Goal: Task Accomplishment & Management: Use online tool/utility

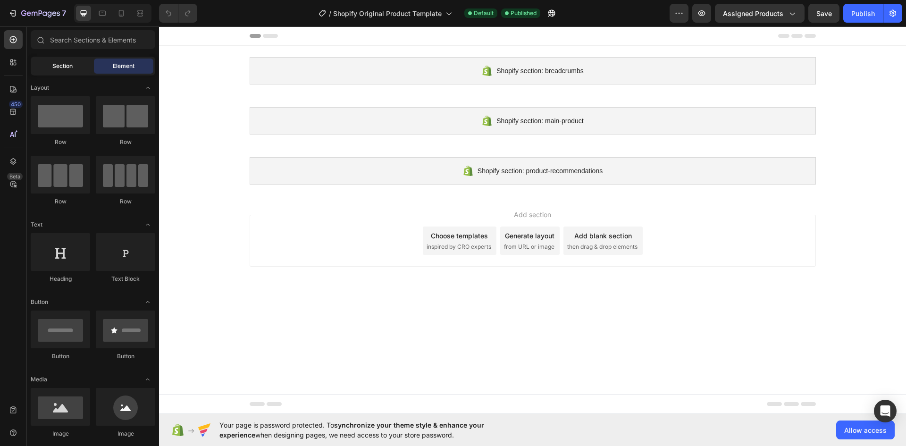
click at [66, 67] on span "Section" at bounding box center [62, 66] width 20 height 8
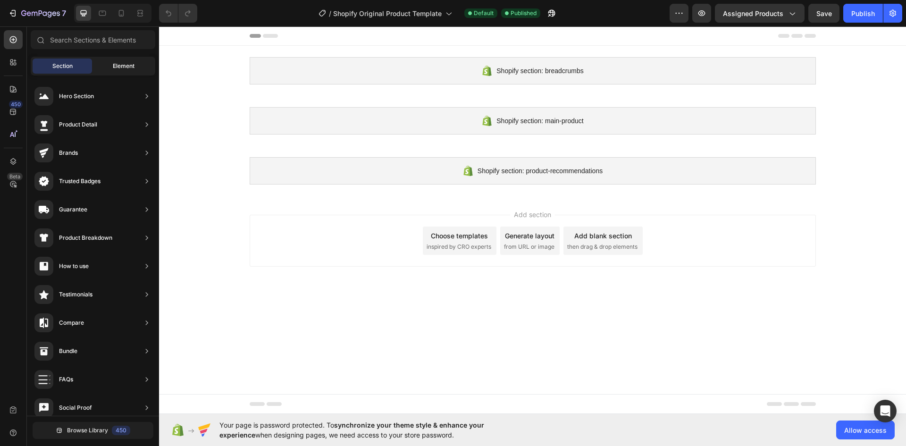
click at [115, 66] on span "Element" at bounding box center [124, 66] width 22 height 8
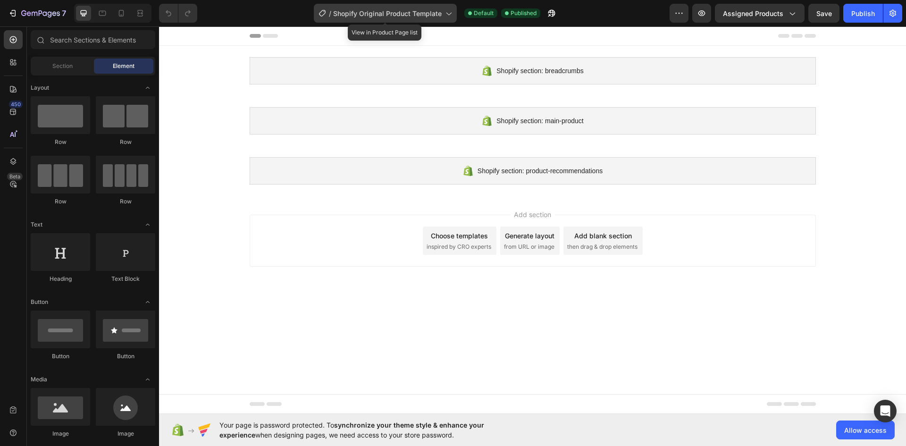
click at [436, 18] on div "/ Shopify Original Product Template" at bounding box center [385, 13] width 143 height 19
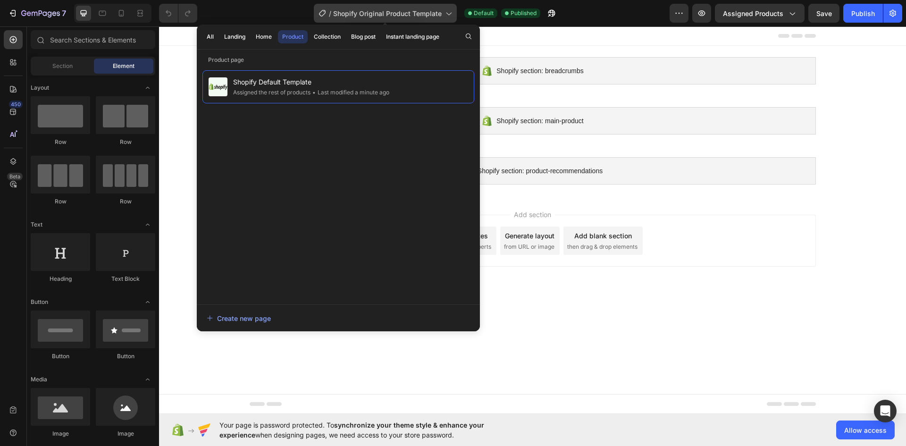
click at [436, 18] on div "/ Shopify Original Product Template" at bounding box center [385, 13] width 143 height 19
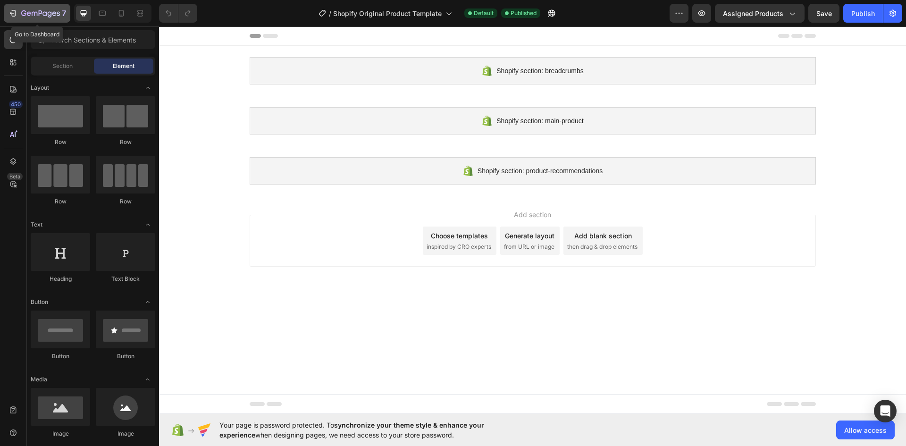
click at [14, 8] on div "7" at bounding box center [37, 13] width 58 height 11
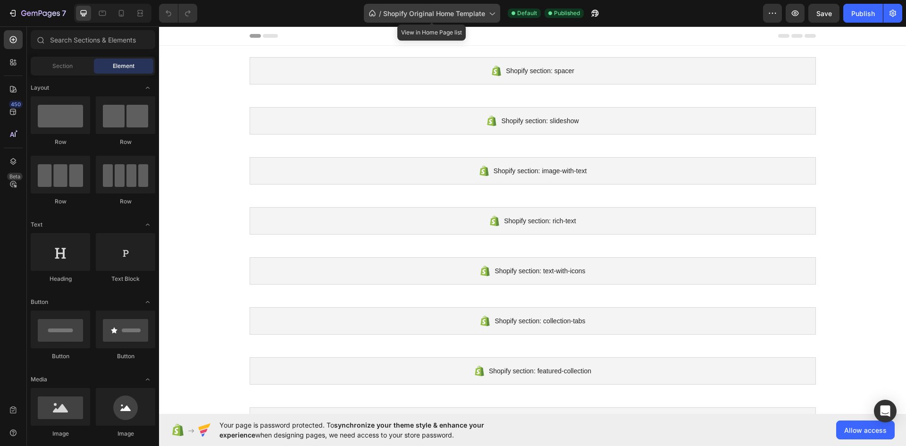
click at [446, 13] on span "Shopify Original Home Template" at bounding box center [434, 13] width 102 height 10
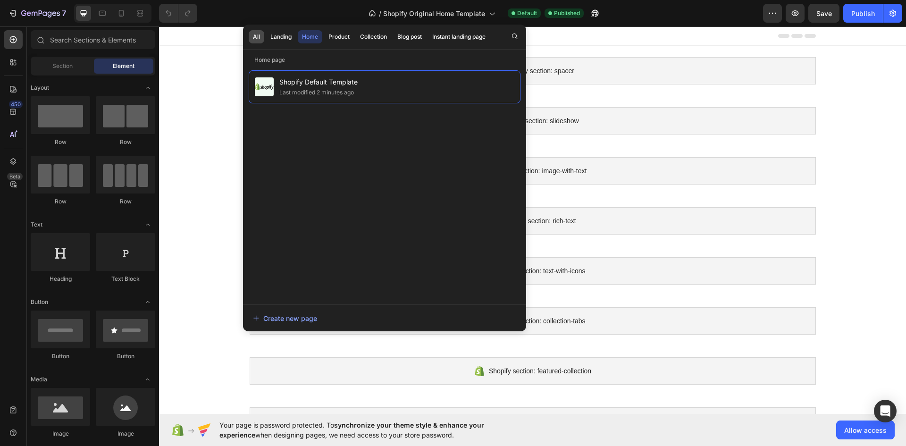
click at [257, 34] on div "All" at bounding box center [256, 37] width 7 height 8
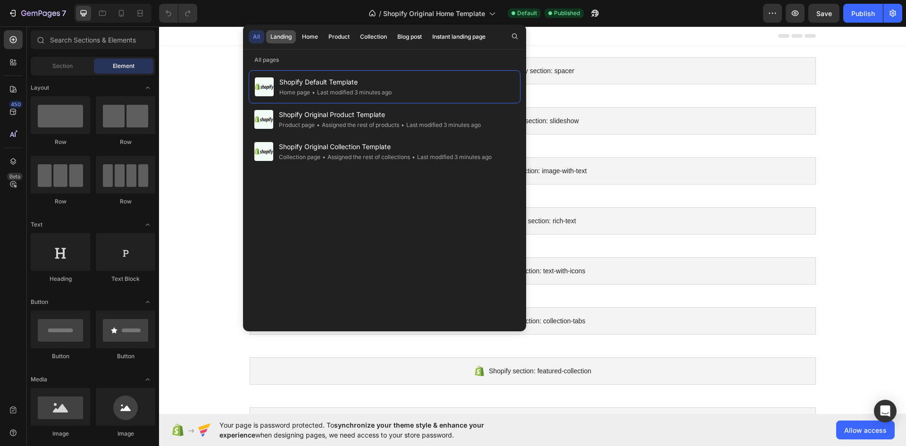
click at [298, 32] on button "Landing" at bounding box center [310, 36] width 25 height 13
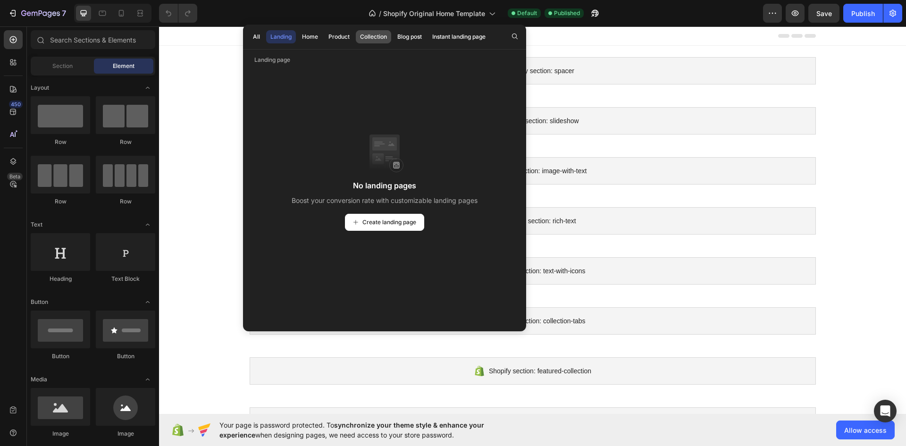
drag, startPoint x: 381, startPoint y: 35, endPoint x: 387, endPoint y: 34, distance: 6.8
click at [381, 35] on div "Collection" at bounding box center [373, 37] width 27 height 8
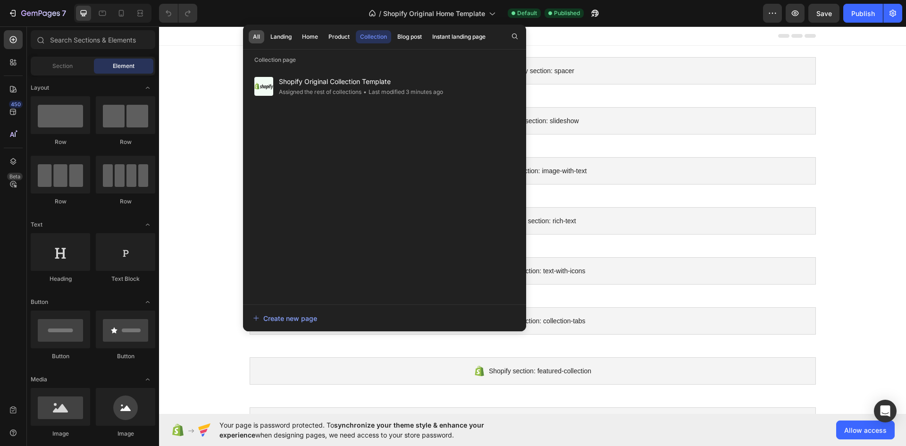
click at [254, 35] on div "All" at bounding box center [256, 37] width 7 height 8
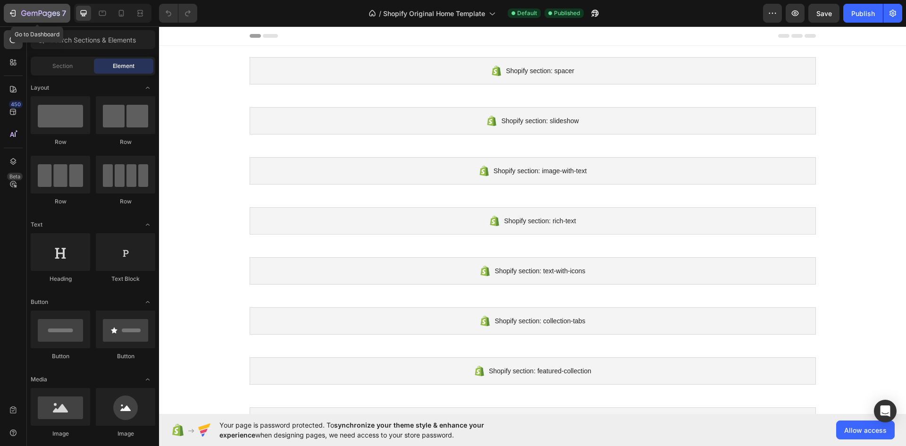
click at [17, 12] on icon "button" at bounding box center [12, 12] width 9 height 9
click at [263, 33] on div at bounding box center [533, 35] width 566 height 19
click at [264, 34] on icon at bounding box center [270, 36] width 15 height 4
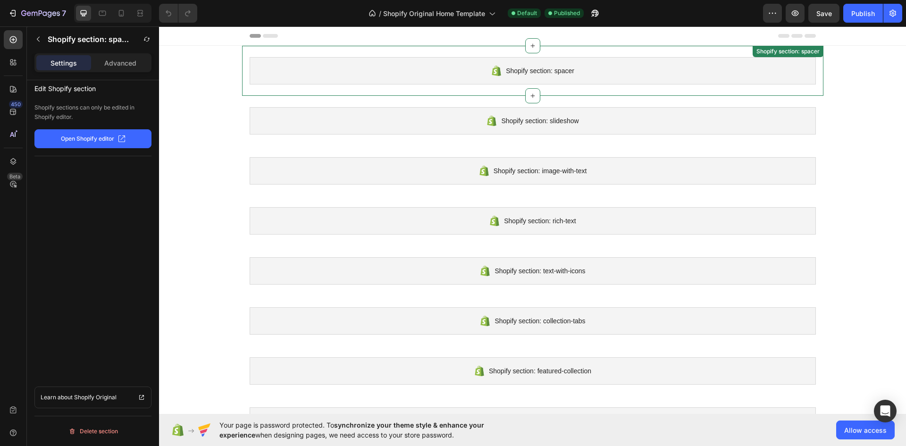
click at [424, 71] on div "Shopify section: spacer" at bounding box center [533, 70] width 566 height 27
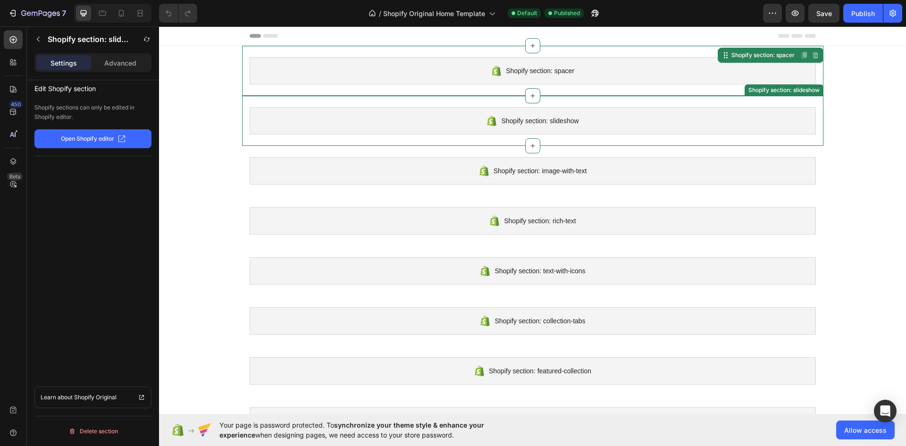
click at [314, 131] on div "Shopify section: slideshow" at bounding box center [533, 120] width 566 height 27
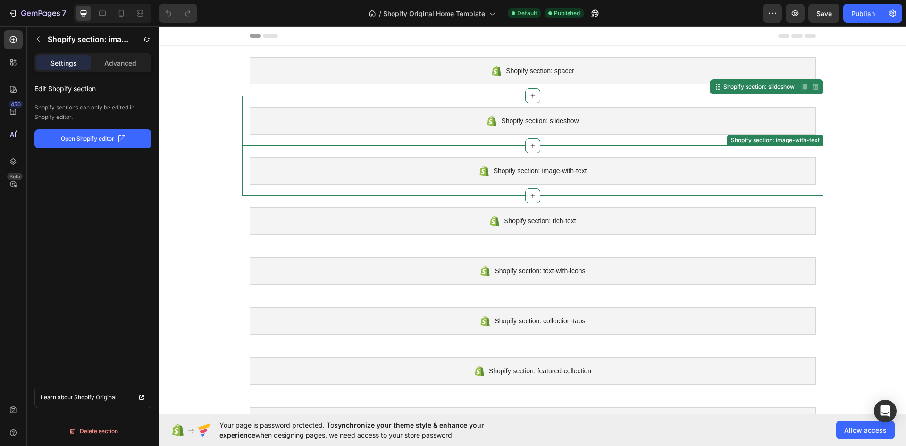
click at [329, 174] on div "Shopify section: image-with-text" at bounding box center [533, 170] width 566 height 27
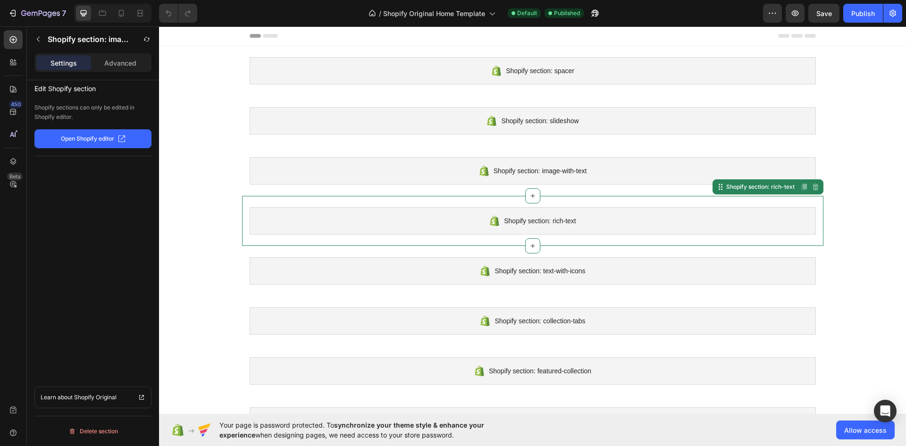
click at [321, 215] on div "Shopify section: rich-text" at bounding box center [533, 220] width 566 height 27
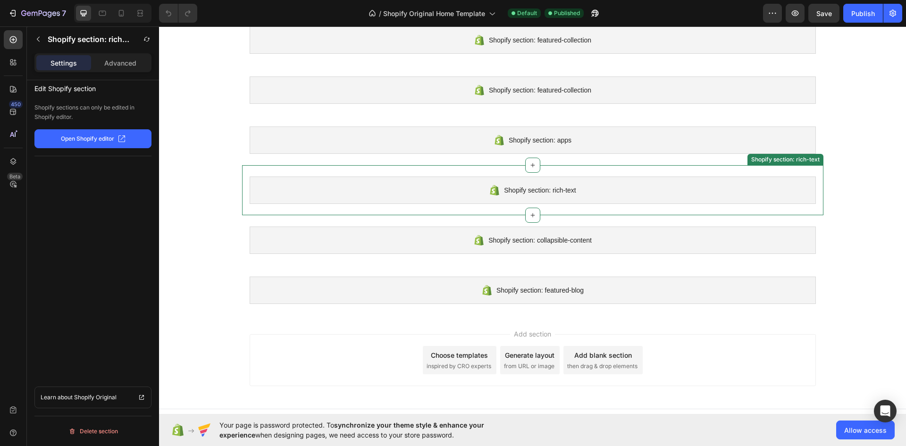
scroll to position [445, 0]
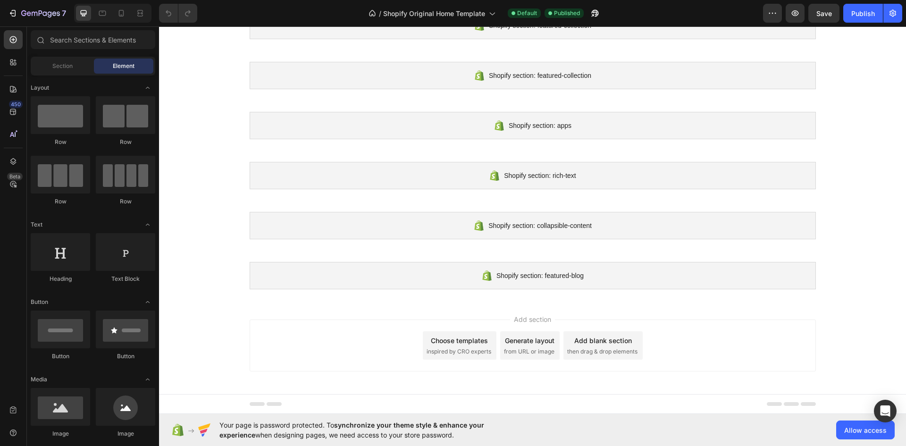
click at [327, 358] on div "Add section Choose templates inspired by CRO experts Generate layout from URL o…" at bounding box center [533, 345] width 566 height 52
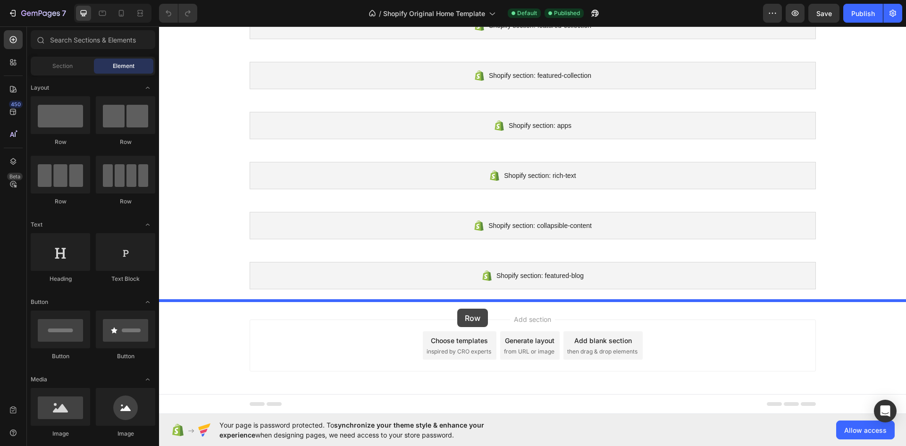
drag, startPoint x: 219, startPoint y: 140, endPoint x: 458, endPoint y: 306, distance: 290.3
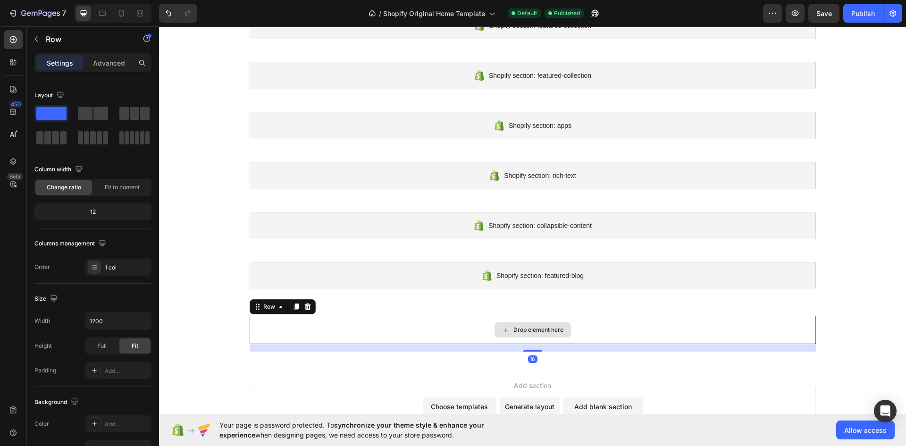
click at [439, 321] on div "Drop element here" at bounding box center [533, 330] width 566 height 28
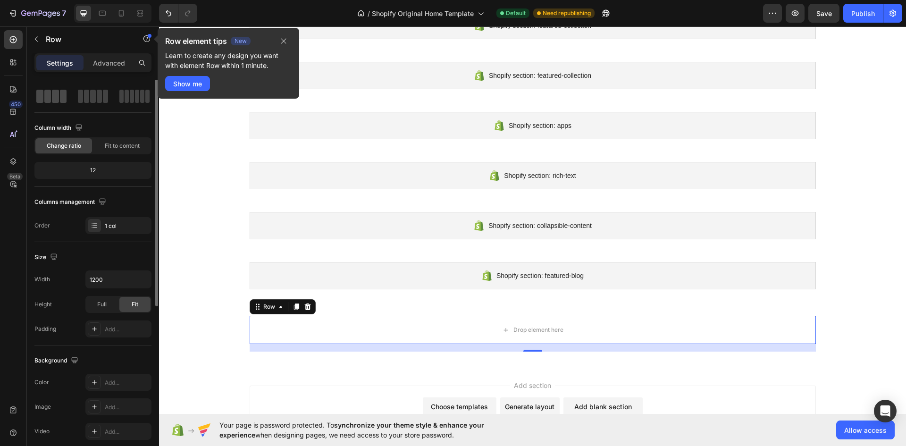
scroll to position [0, 0]
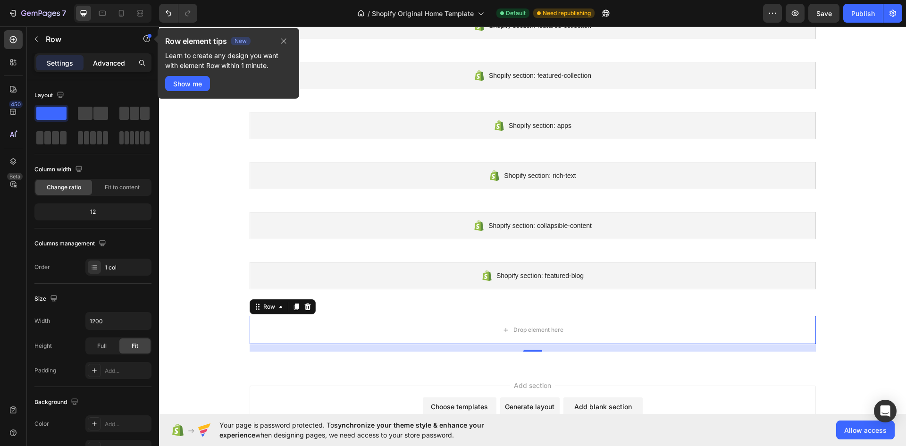
click at [103, 66] on p "Advanced" at bounding box center [109, 63] width 32 height 10
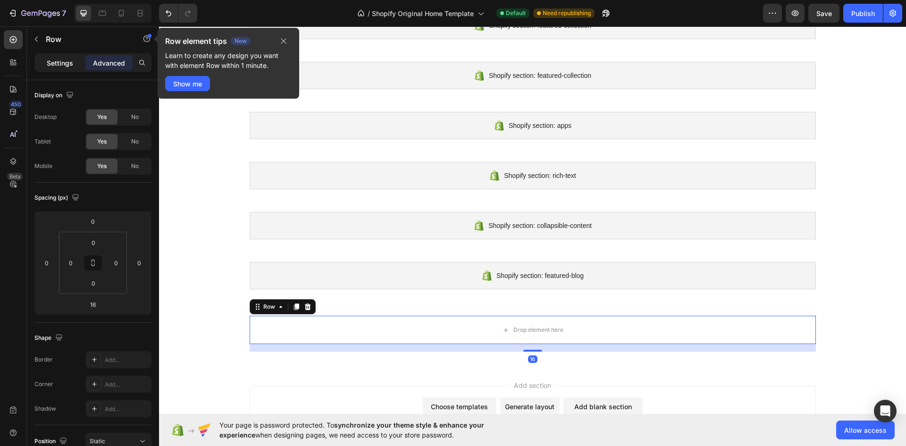
click at [56, 56] on div "Settings" at bounding box center [59, 62] width 47 height 15
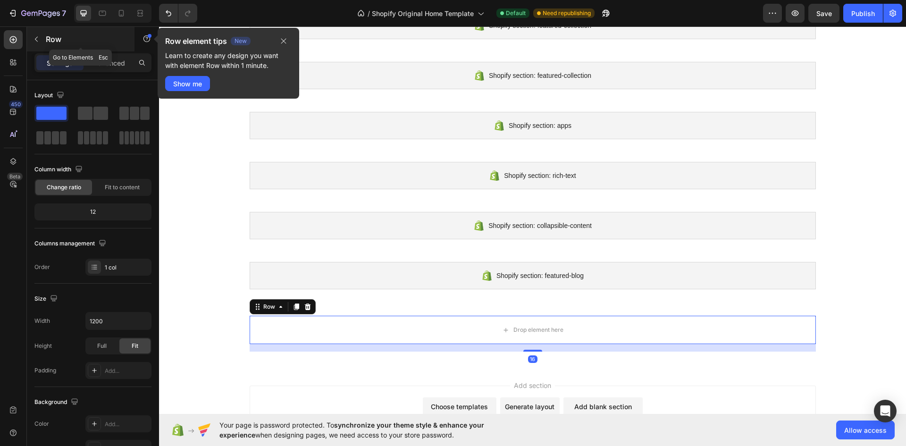
click at [36, 37] on icon "button" at bounding box center [37, 39] width 8 height 8
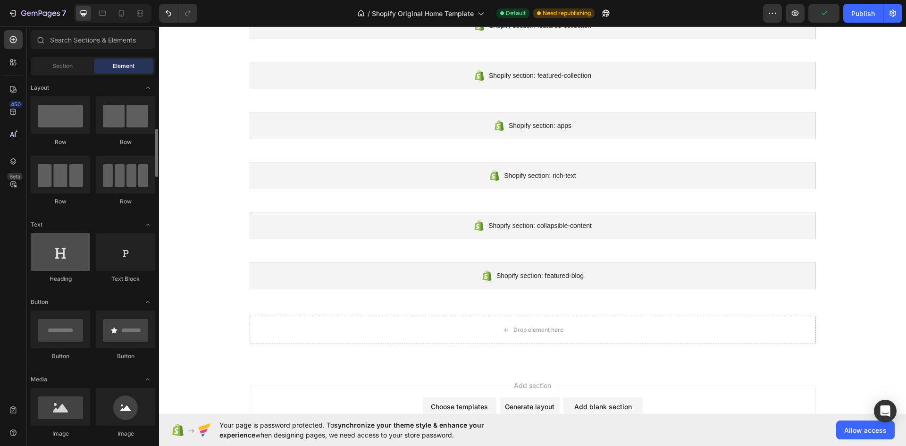
scroll to position [47, 0]
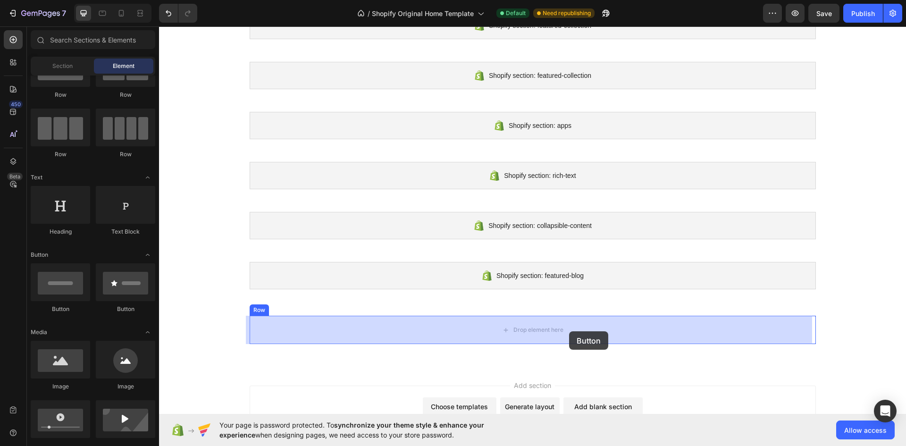
drag, startPoint x: 220, startPoint y: 309, endPoint x: 569, endPoint y: 331, distance: 349.7
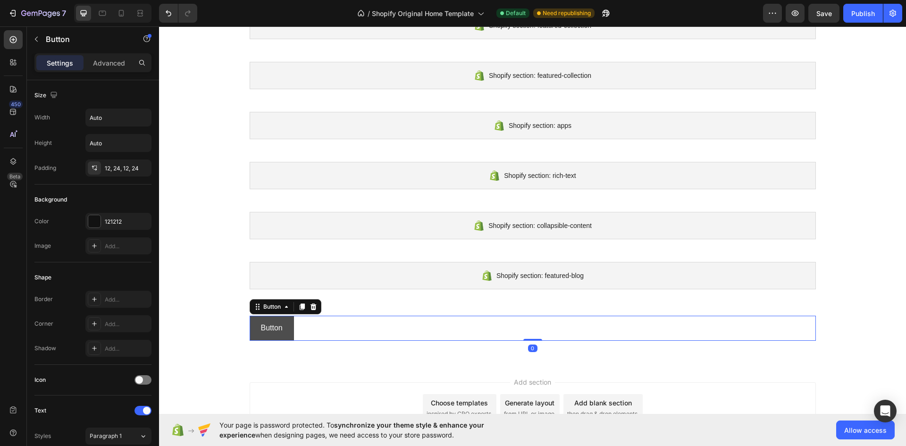
click at [263, 321] on button "Button" at bounding box center [272, 328] width 44 height 25
click at [93, 58] on p "Advanced" at bounding box center [109, 63] width 32 height 10
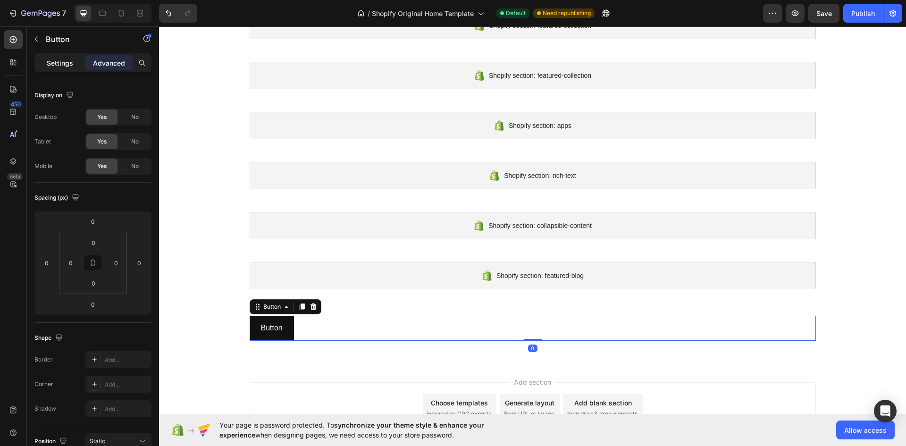
click at [64, 60] on p "Settings" at bounding box center [60, 63] width 26 height 10
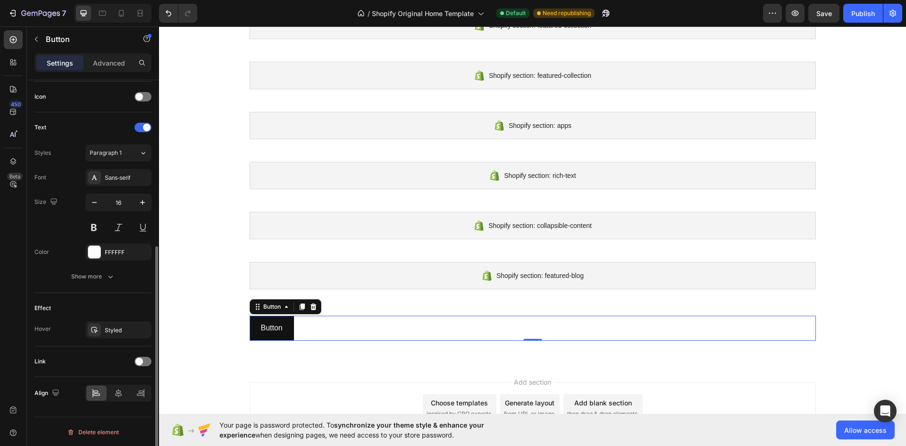
scroll to position [284, 0]
click at [139, 359] on span at bounding box center [139, 361] width 8 height 8
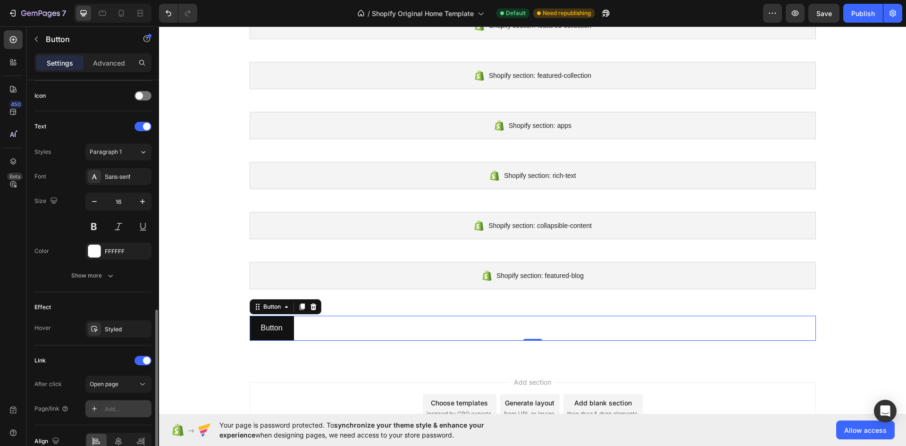
scroll to position [333, 0]
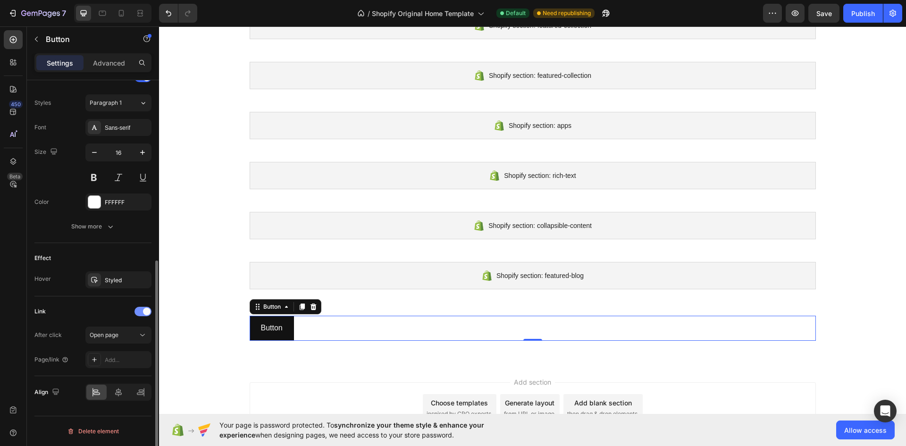
click at [139, 310] on div at bounding box center [142, 311] width 17 height 9
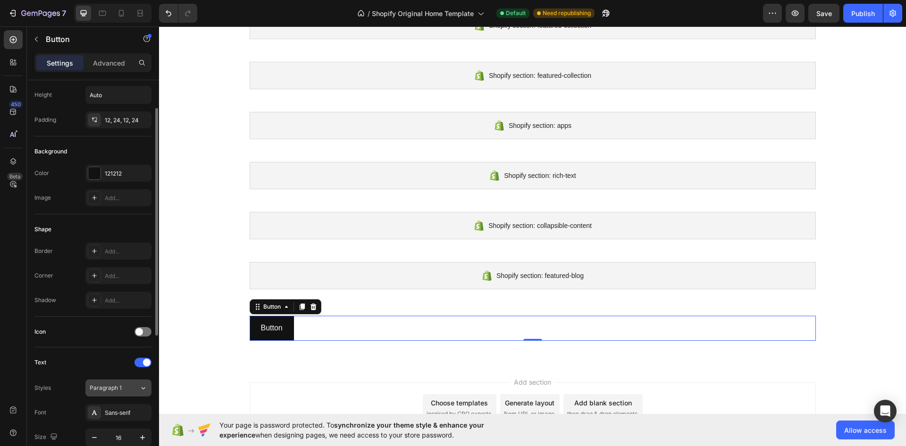
scroll to position [0, 0]
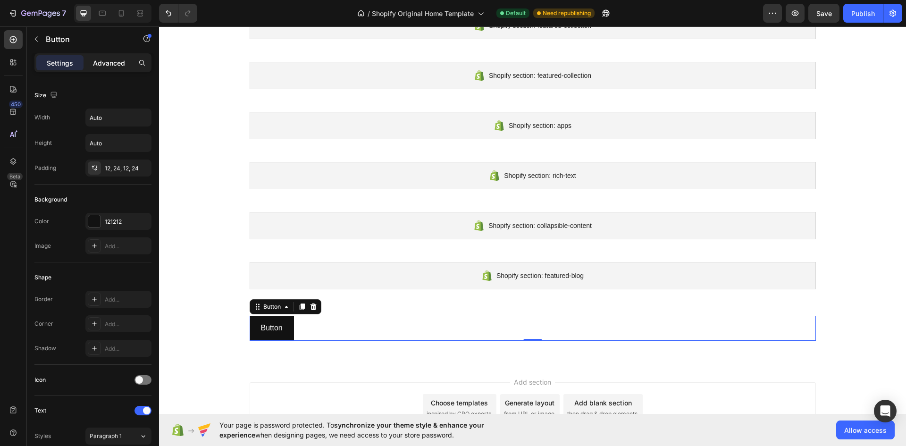
click at [97, 67] on p "Advanced" at bounding box center [109, 63] width 32 height 10
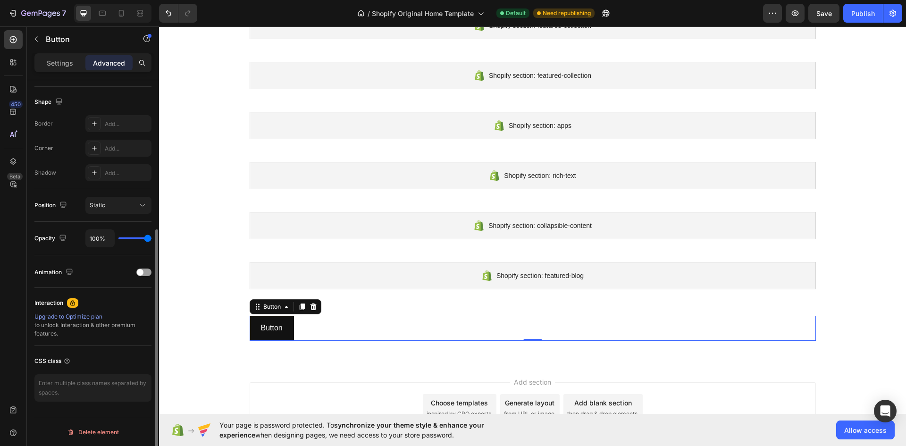
scroll to position [237, 0]
click at [115, 391] on textarea at bounding box center [92, 386] width 117 height 27
click at [78, 362] on div "CSS class" at bounding box center [92, 359] width 117 height 15
click at [265, 331] on p "Button" at bounding box center [272, 328] width 22 height 14
click at [331, 333] on div "Button Button 0" at bounding box center [533, 328] width 566 height 25
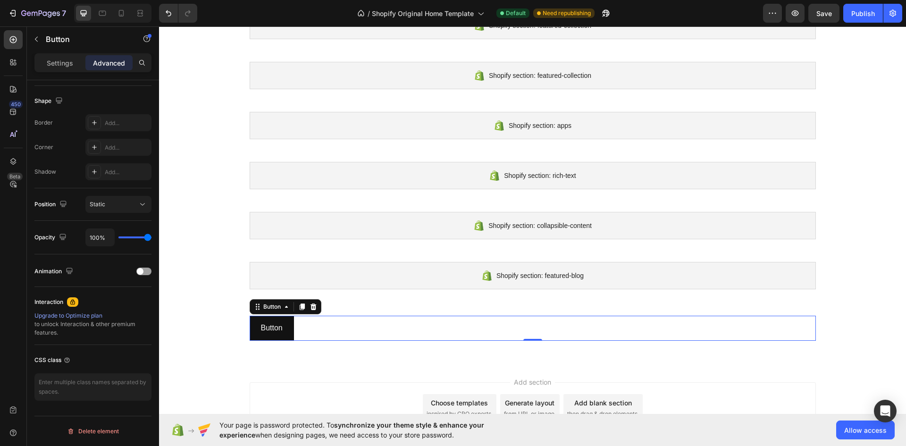
click at [330, 326] on div "Button Button 0" at bounding box center [533, 328] width 566 height 25
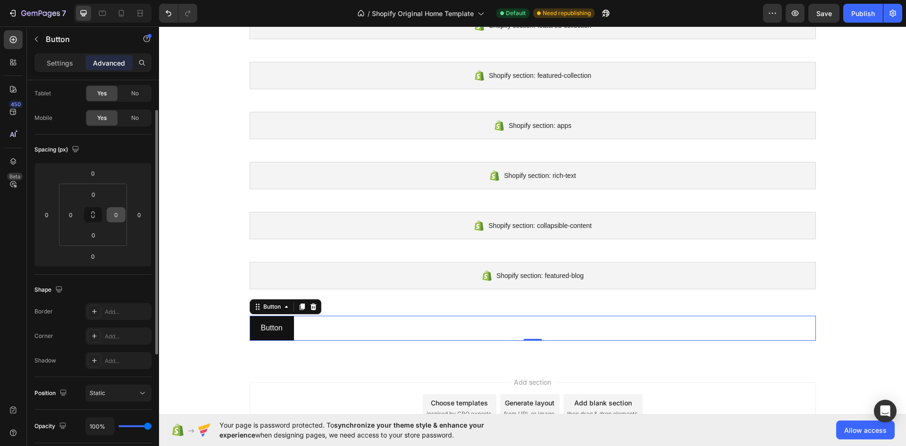
scroll to position [0, 0]
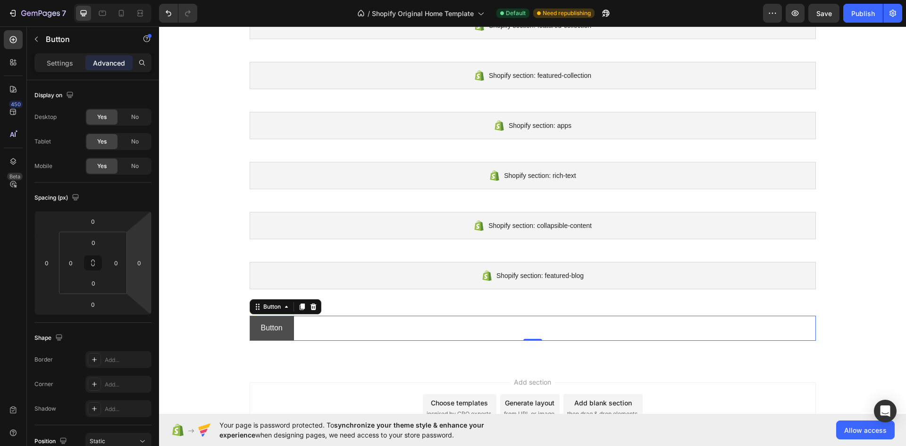
drag, startPoint x: 267, startPoint y: 324, endPoint x: 252, endPoint y: 322, distance: 15.3
click at [252, 322] on button "Button" at bounding box center [272, 328] width 44 height 25
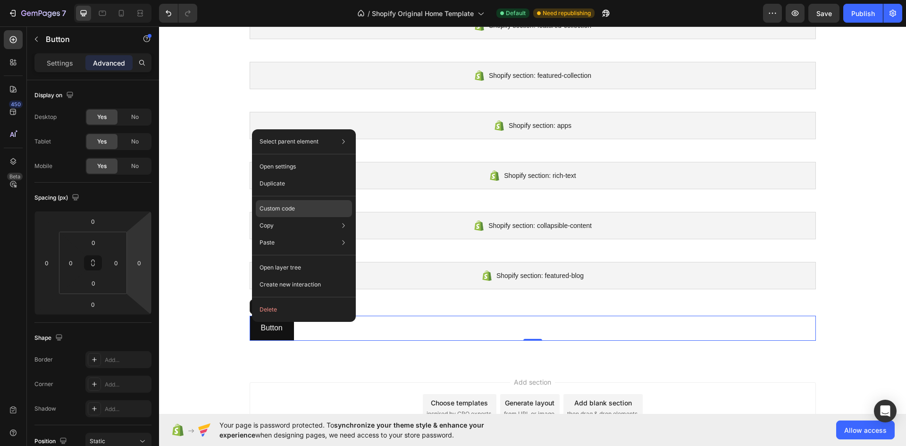
click at [299, 234] on div "Custom code" at bounding box center [304, 242] width 96 height 17
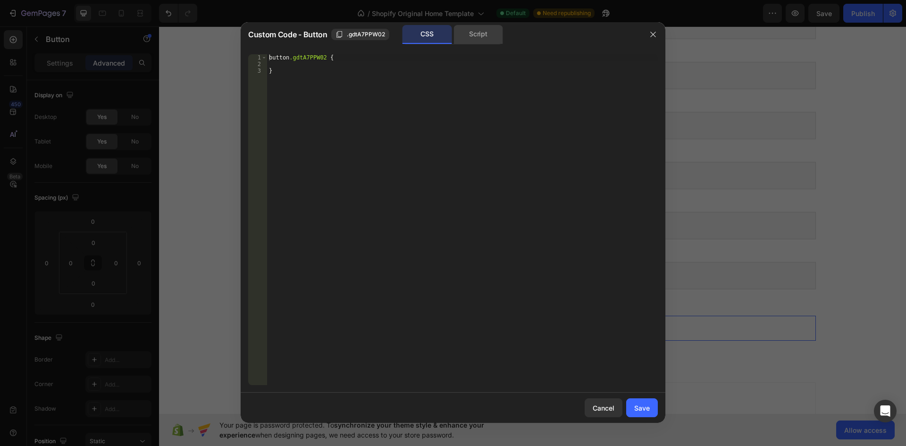
click at [478, 41] on div "Script" at bounding box center [478, 34] width 50 height 19
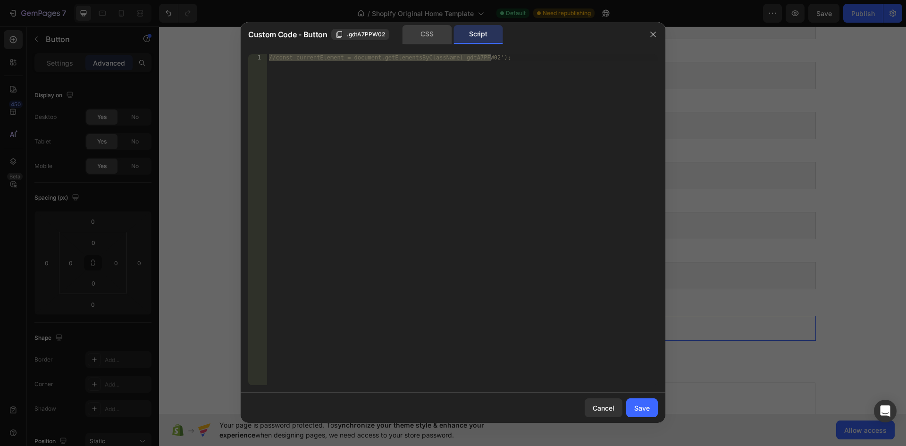
click at [425, 40] on div "CSS" at bounding box center [427, 34] width 50 height 19
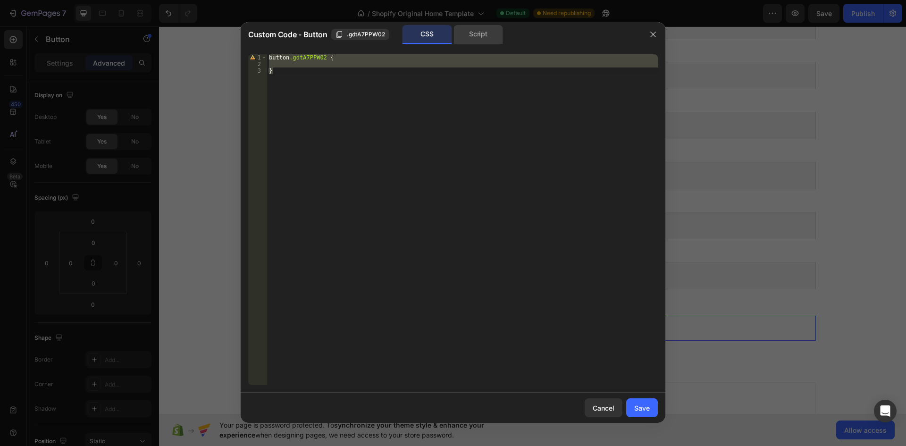
click at [483, 37] on div "Script" at bounding box center [478, 34] width 50 height 19
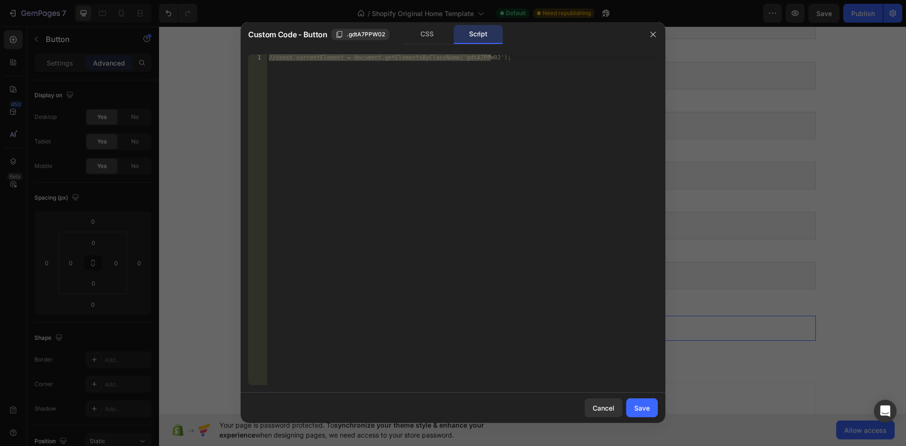
click at [193, 194] on div at bounding box center [453, 223] width 906 height 446
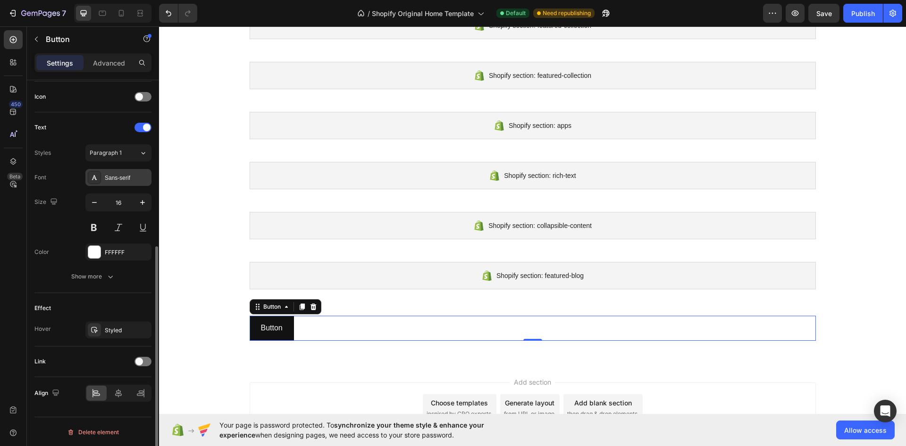
scroll to position [284, 0]
click at [144, 358] on div at bounding box center [142, 360] width 17 height 9
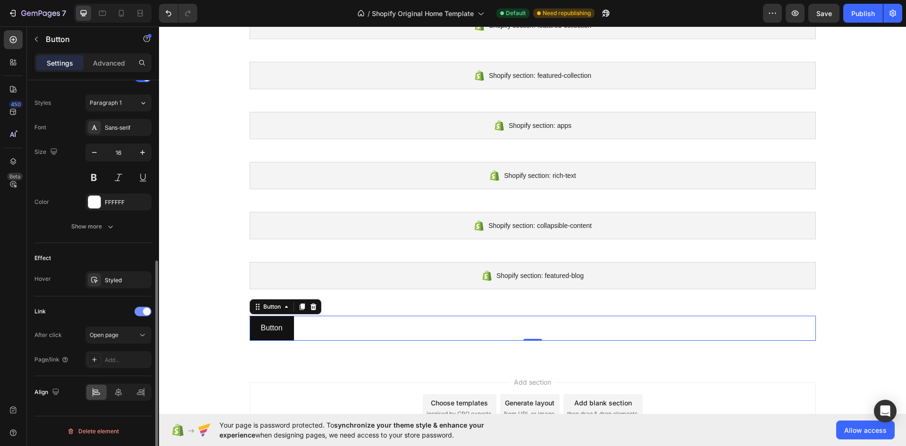
click at [142, 313] on div at bounding box center [142, 311] width 17 height 9
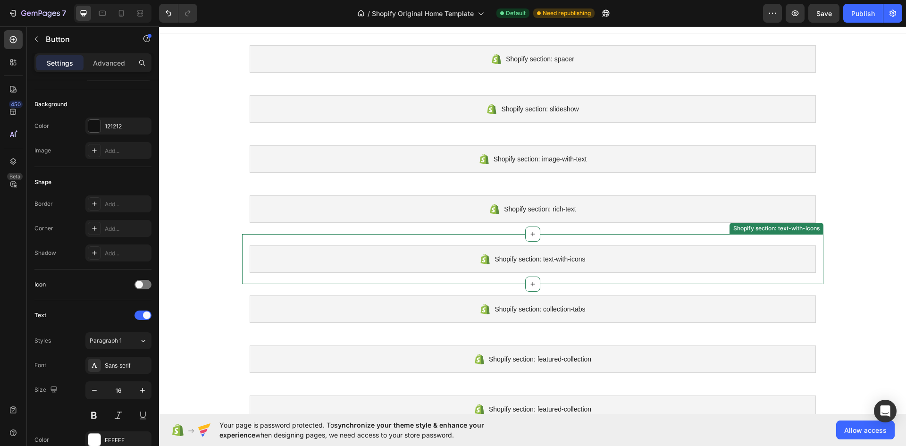
scroll to position [0, 0]
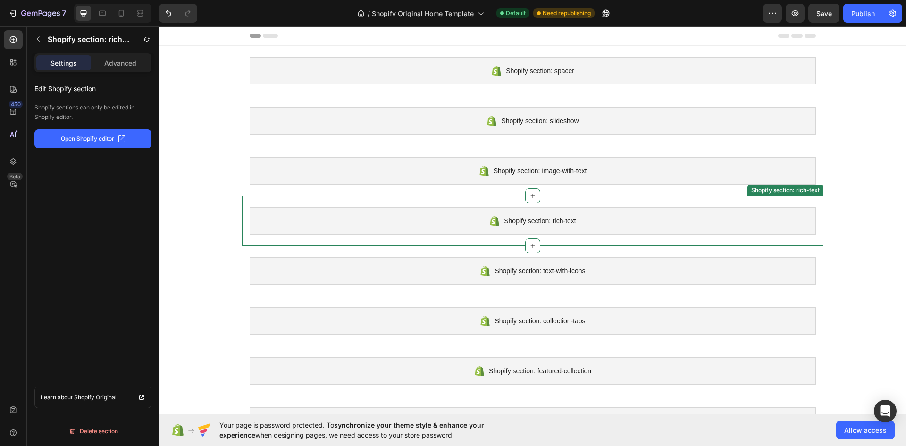
click at [408, 226] on div "Shopify section: rich-text" at bounding box center [533, 220] width 566 height 27
click at [98, 138] on p "Open Shopify editor" at bounding box center [87, 138] width 53 height 8
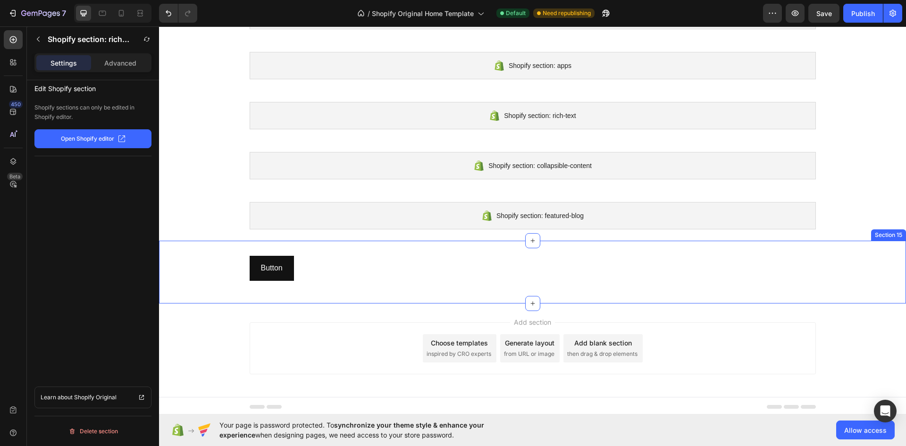
scroll to position [508, 0]
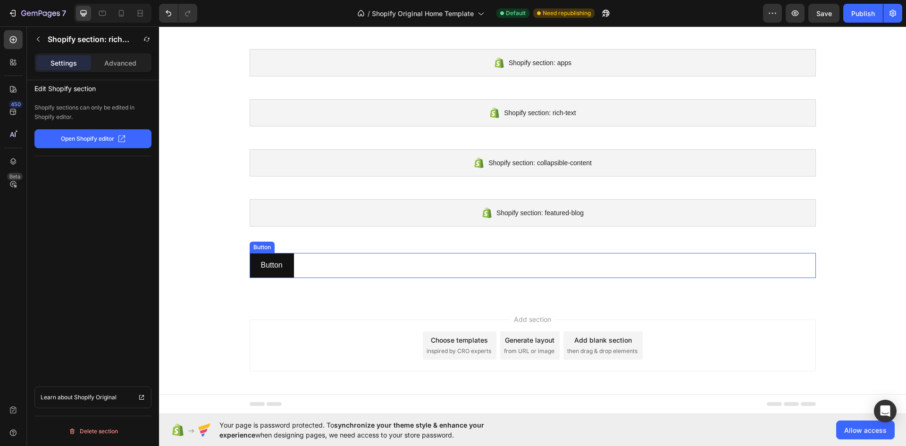
click at [359, 267] on div "Button Button" at bounding box center [533, 265] width 566 height 25
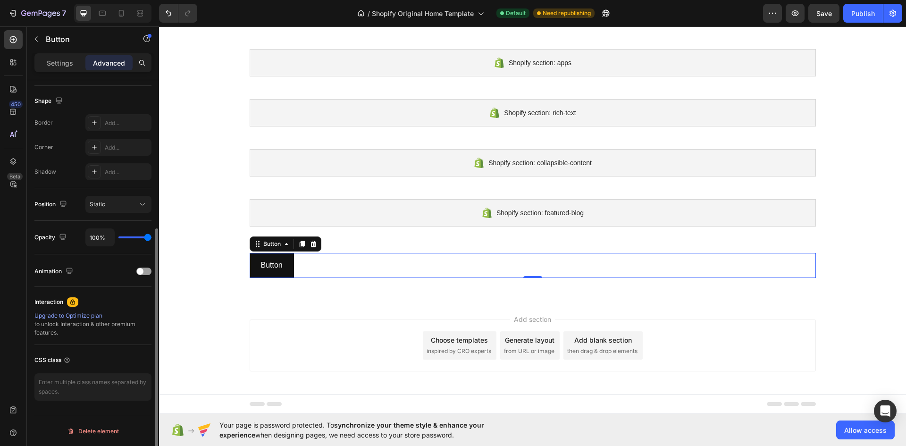
scroll to position [48, 0]
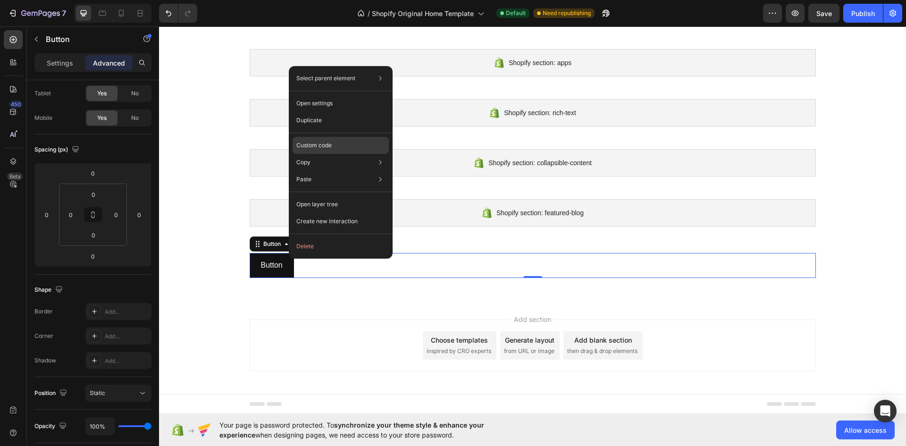
click at [337, 171] on div "Custom code" at bounding box center [340, 179] width 96 height 17
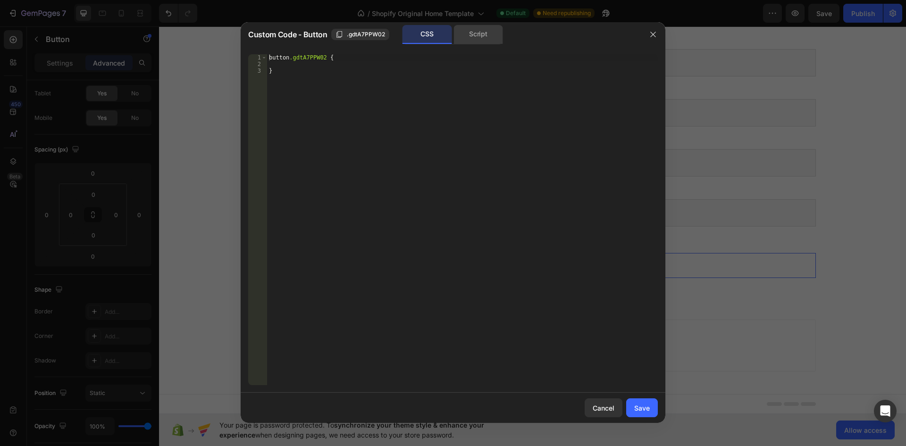
click at [488, 35] on div "Script" at bounding box center [478, 34] width 50 height 19
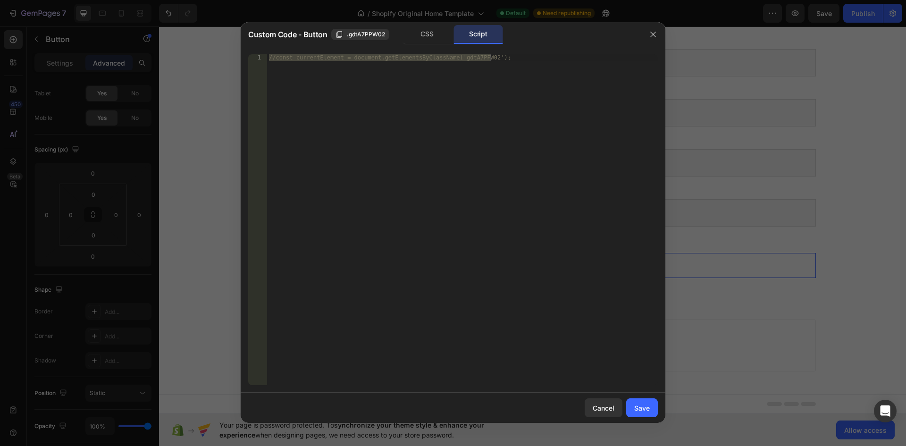
click at [429, 81] on div "//const currentElement = document.getElementsByClassName('gdtA7PPW02');" at bounding box center [462, 219] width 391 height 331
click at [274, 59] on div "//const currentElement = document.getElementsByClassName('gdtA7PPW02');" at bounding box center [462, 226] width 391 height 344
type textarea "const currentElement = document.getElementsByClassName('gdtA7PPW02');"
click at [508, 55] on div "const currentElement = document . getElementsByClassName ( 'gdtA7PPW02' ) ;" at bounding box center [462, 226] width 391 height 344
type textarea "c"
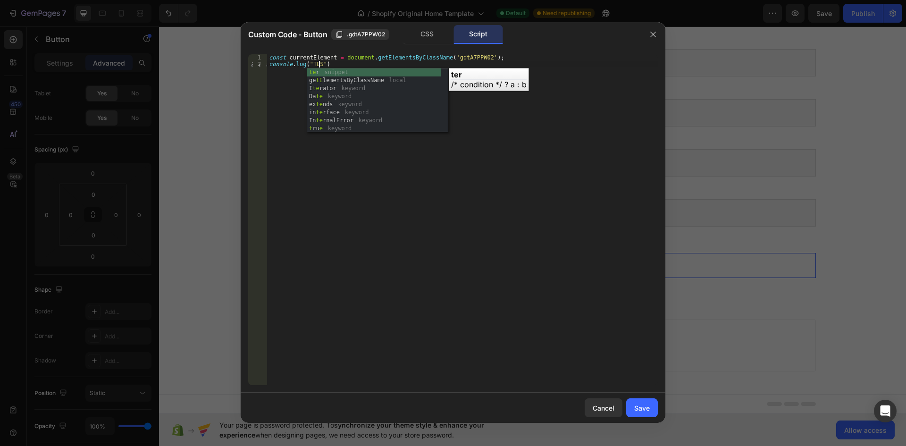
scroll to position [0, 4]
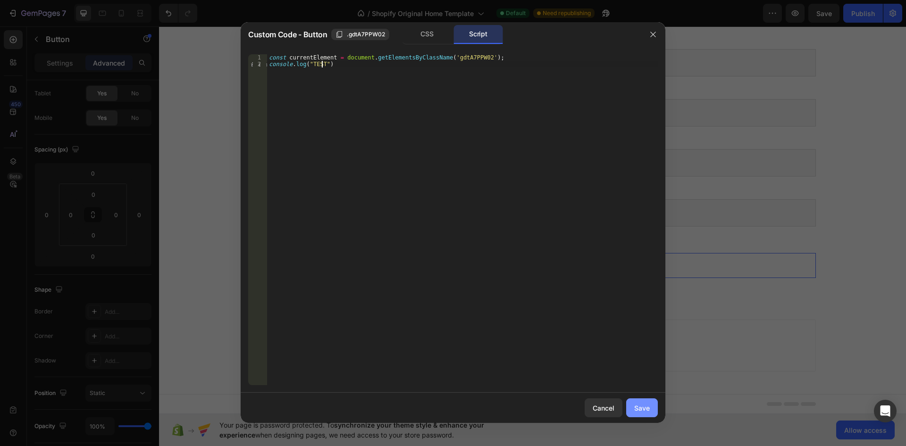
type textarea "console.log("TEST"
click at [637, 407] on div "Save" at bounding box center [642, 408] width 16 height 10
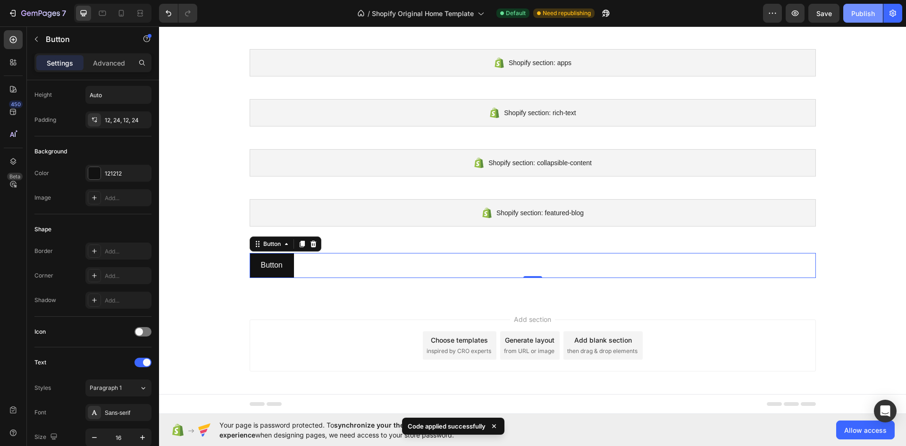
click at [863, 14] on div "Publish" at bounding box center [863, 13] width 24 height 10
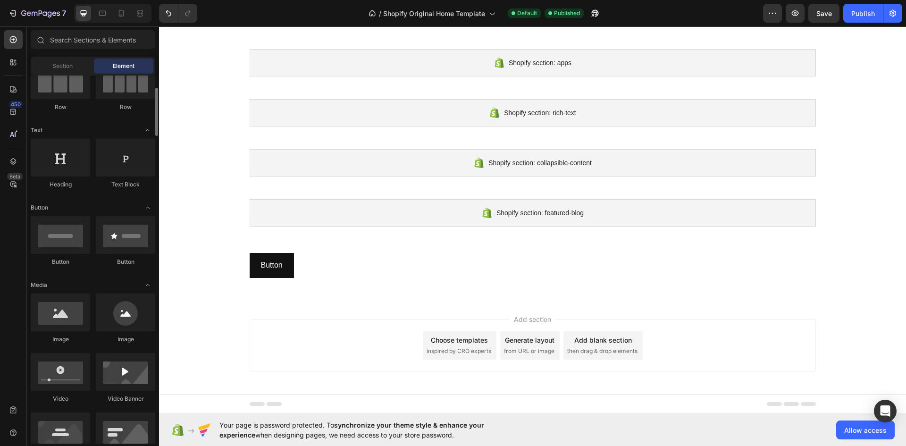
scroll to position [0, 0]
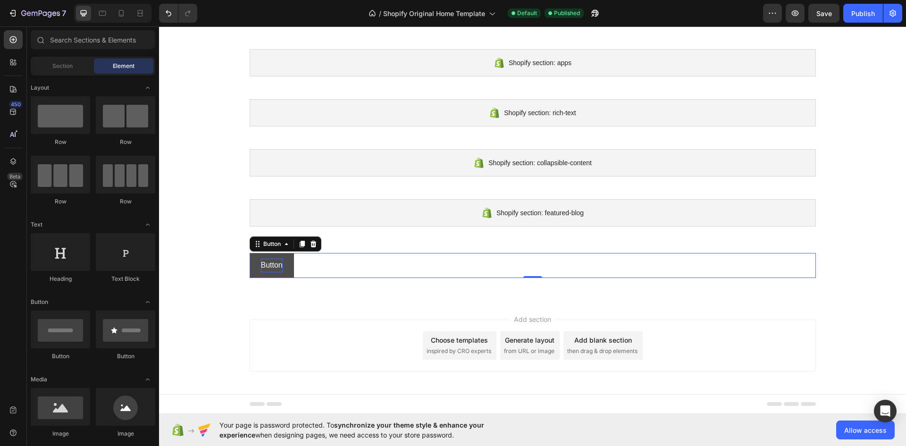
click at [261, 265] on p "Button" at bounding box center [272, 265] width 22 height 14
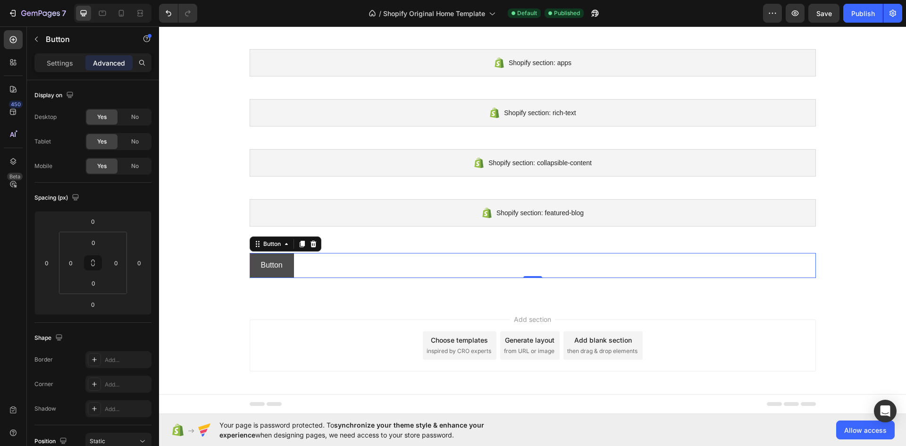
click at [251, 271] on button "Button" at bounding box center [272, 265] width 44 height 25
click at [47, 63] on p "Settings" at bounding box center [60, 63] width 26 height 10
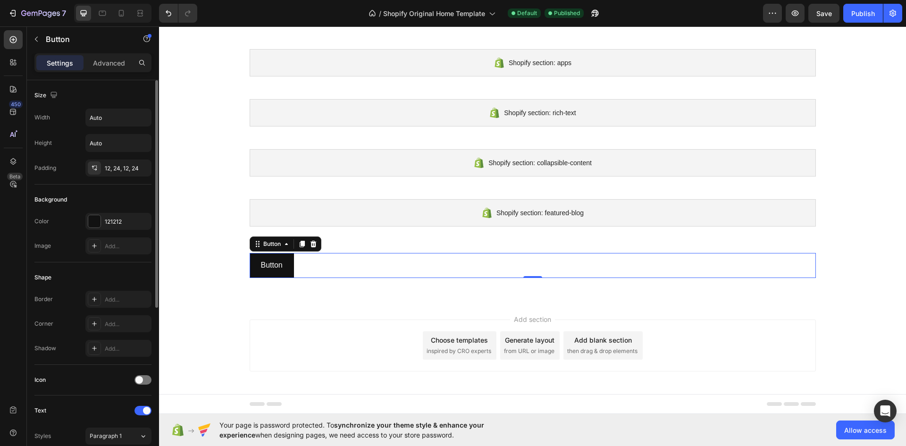
click at [106, 53] on div "Settings Advanced" at bounding box center [92, 62] width 117 height 19
click at [106, 67] on p "Advanced" at bounding box center [109, 63] width 32 height 10
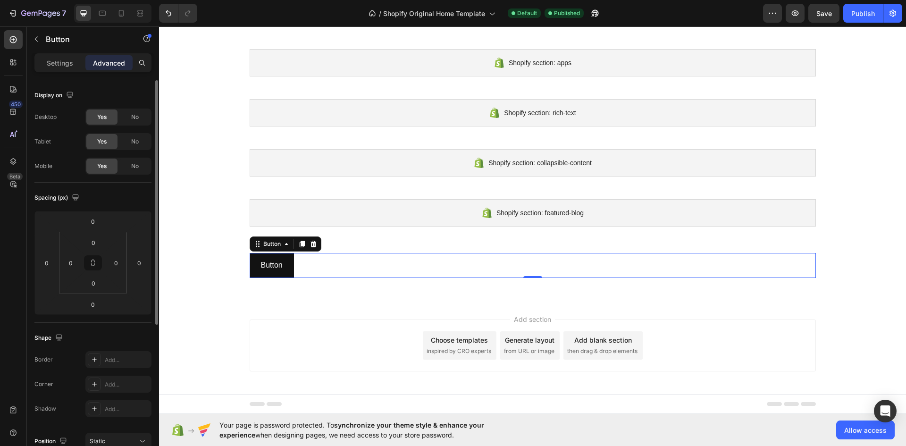
click at [310, 265] on div "Button Button 0" at bounding box center [533, 265] width 566 height 25
click at [287, 264] on button "Button" at bounding box center [272, 265] width 44 height 25
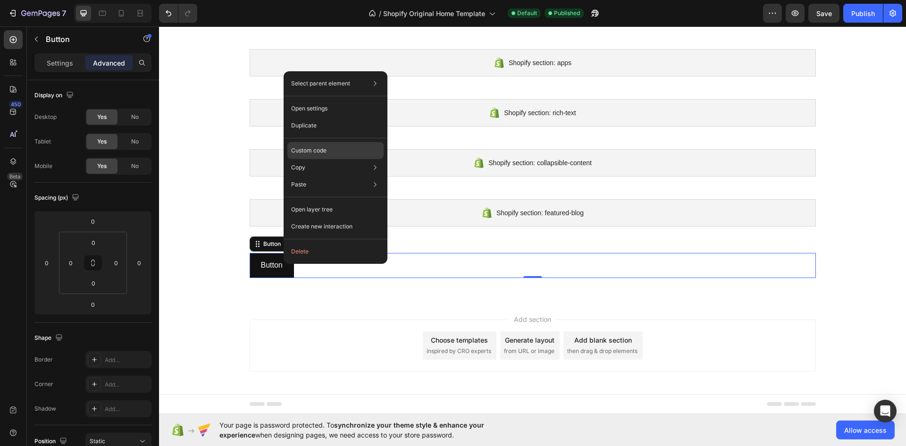
click at [316, 150] on p "Custom code" at bounding box center [308, 150] width 35 height 8
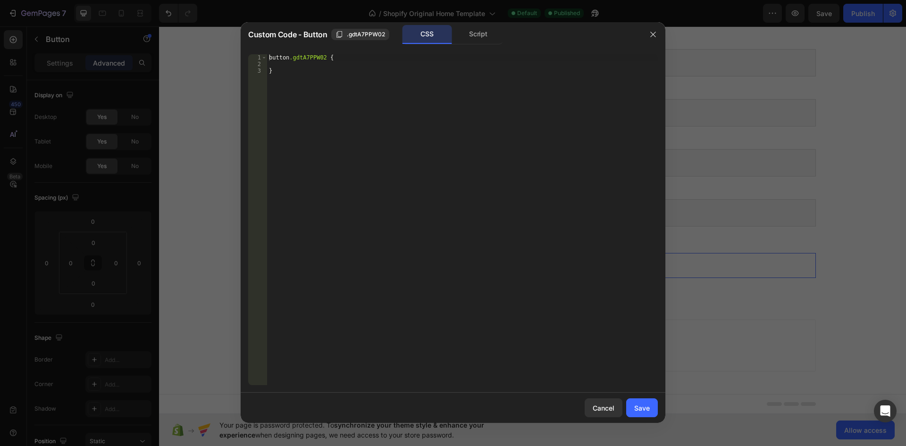
click at [472, 23] on div "Custom Code - Button .gdtA7PPW02 CSS Script" at bounding box center [441, 34] width 400 height 25
click at [473, 37] on div "Script" at bounding box center [478, 34] width 50 height 19
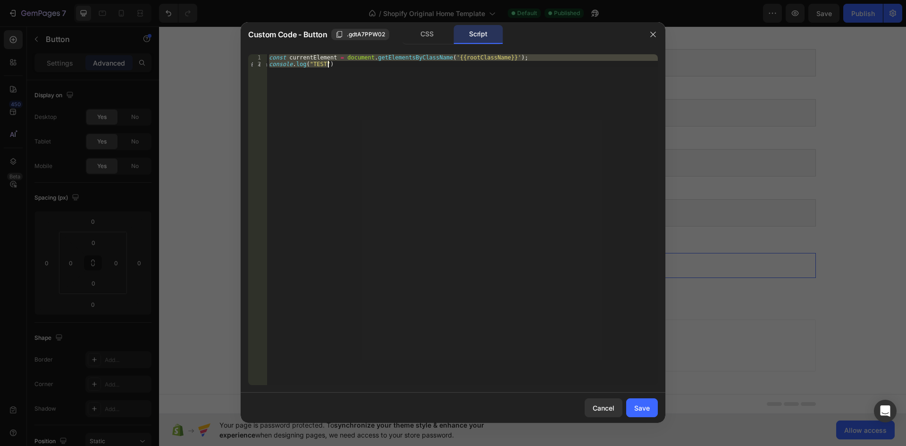
click at [339, 69] on div "const currentElement = document . getElementsByClassName ( '{{rootClassName}}' …" at bounding box center [462, 219] width 391 height 331
type textarea "console.log("TEST")"
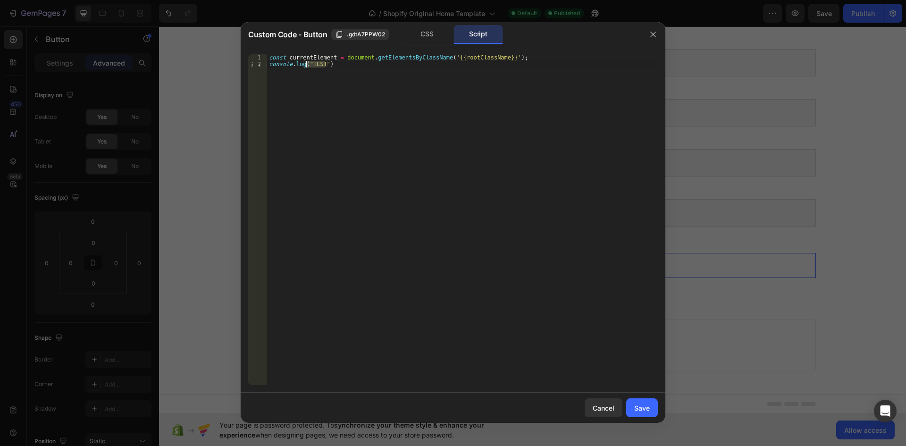
drag, startPoint x: 325, startPoint y: 62, endPoint x: 307, endPoint y: 63, distance: 18.9
click at [307, 63] on div "const currentElement = document . getElementsByClassName ( '{{rootClassName}}' …" at bounding box center [462, 226] width 391 height 344
click at [649, 408] on button "Save" at bounding box center [642, 407] width 32 height 19
